Goal: Task Accomplishment & Management: Complete application form

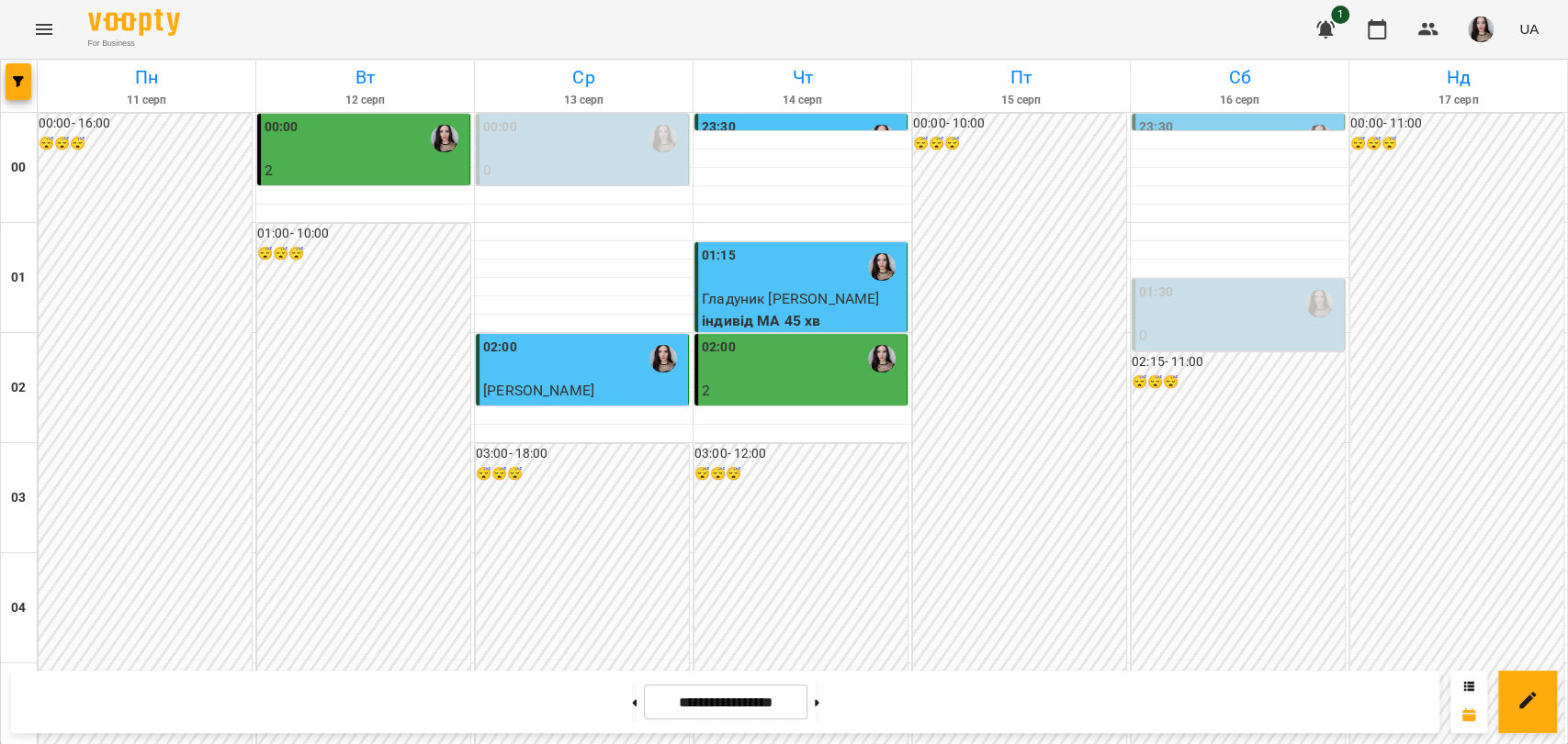
scroll to position [2095, 0]
drag, startPoint x: 1565, startPoint y: 677, endPoint x: 1563, endPoint y: 644, distance: 33.1
click at [819, 700] on button at bounding box center [817, 703] width 5 height 41
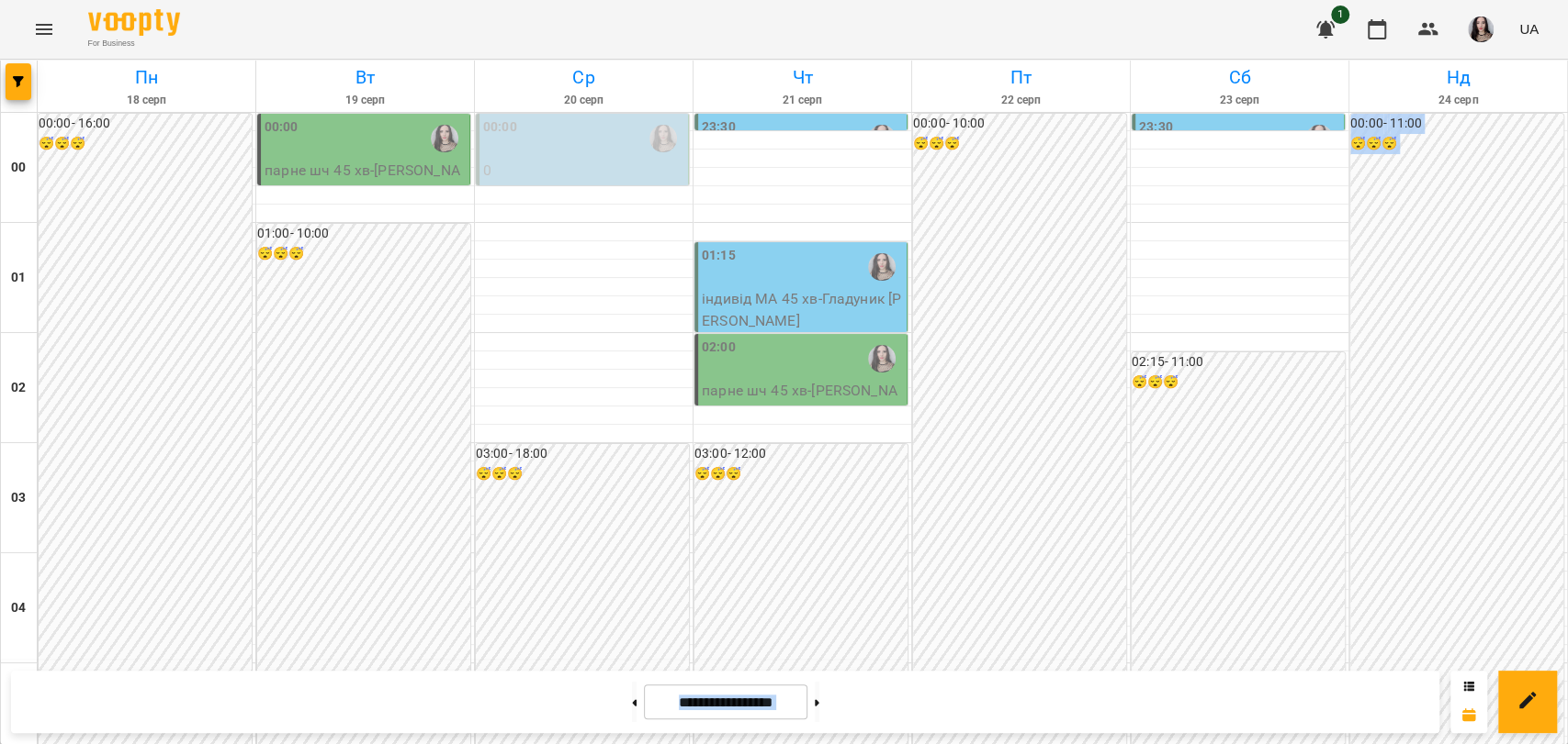
scroll to position [2095, 0]
click at [631, 706] on button at bounding box center [633, 703] width 5 height 41
type input "**********"
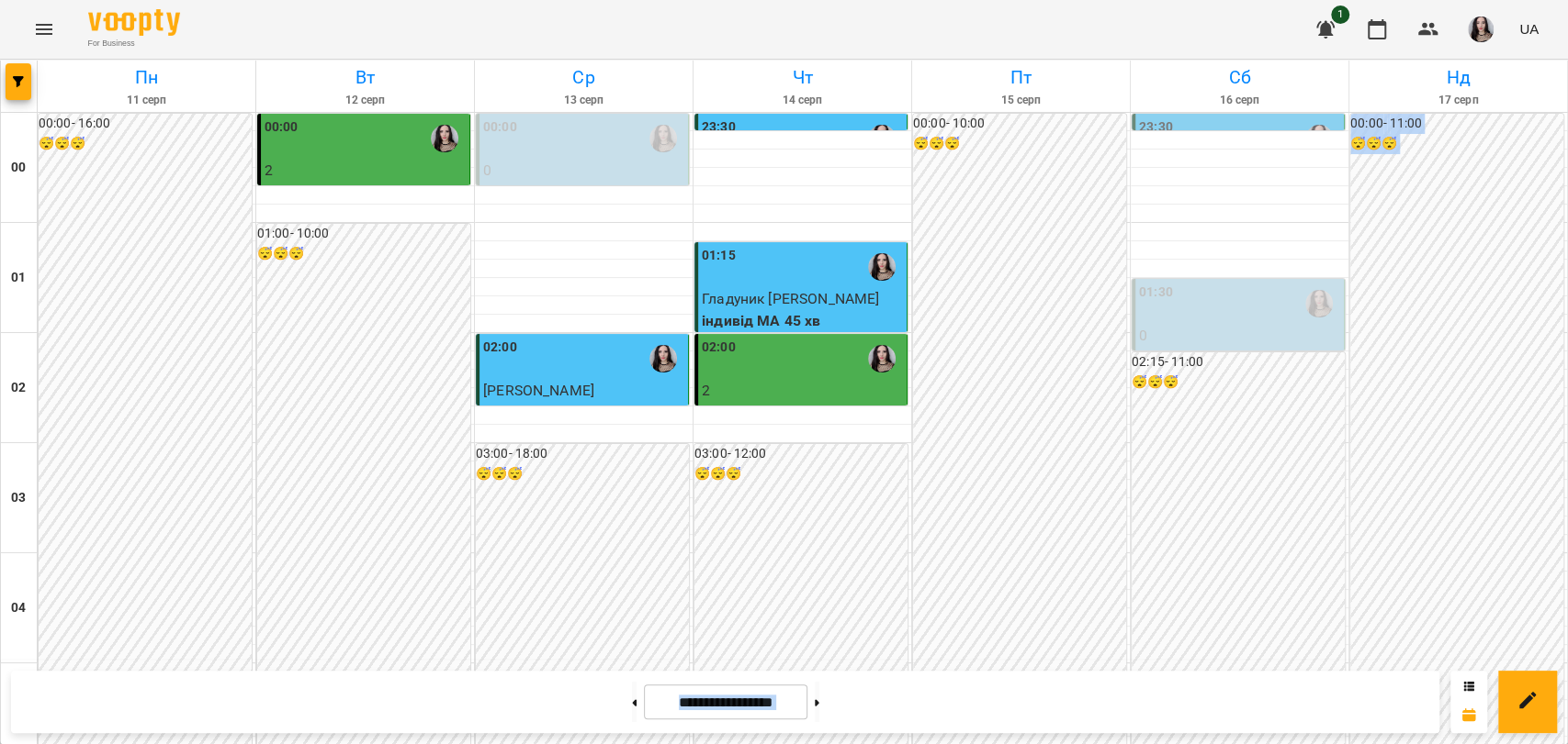
scroll to position [1601, 0]
